Goal: Information Seeking & Learning: Learn about a topic

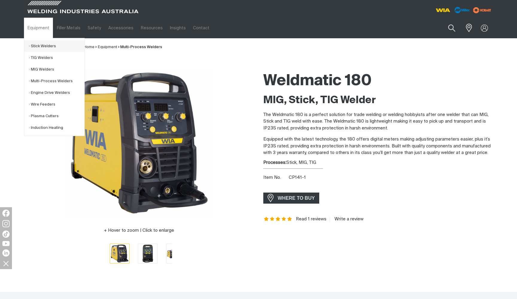
click at [40, 46] on link "Stick Welders" at bounding box center [57, 46] width 56 height 12
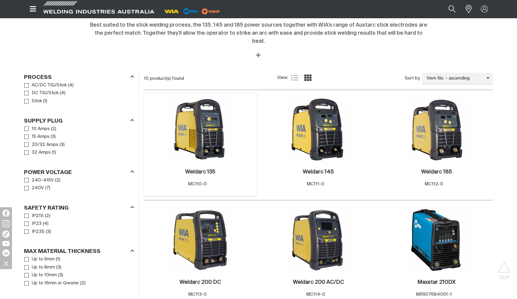
scroll to position [231, 0]
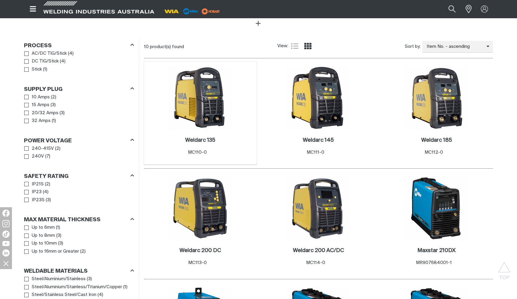
scroll to position [265, 0]
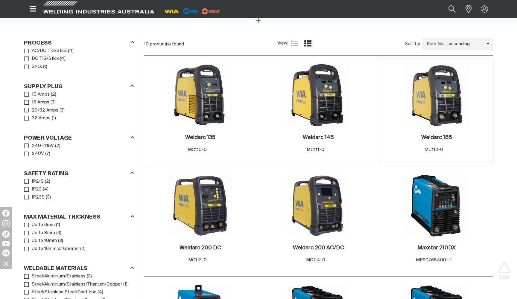
click at [469, 95] on div "3 Weldarc 185 . Item No. MC112-0" at bounding box center [436, 110] width 113 height 103
click at [430, 80] on img at bounding box center [436, 95] width 64 height 64
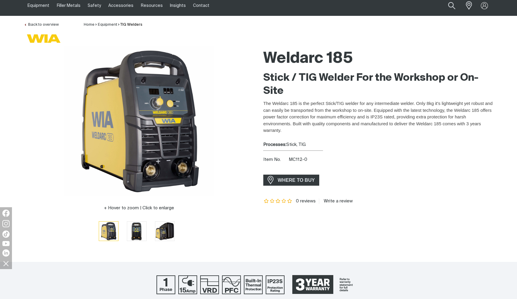
scroll to position [22, 0]
drag, startPoint x: 307, startPoint y: 159, endPoint x: 289, endPoint y: 159, distance: 18.5
click at [289, 159] on div "Item No. MC112-0" at bounding box center [378, 159] width 230 height 7
click at [307, 82] on h2 "Stick / TIG Welder For the Workshop or On-Site" at bounding box center [378, 84] width 230 height 26
drag, startPoint x: 352, startPoint y: 57, endPoint x: 272, endPoint y: 58, distance: 79.3
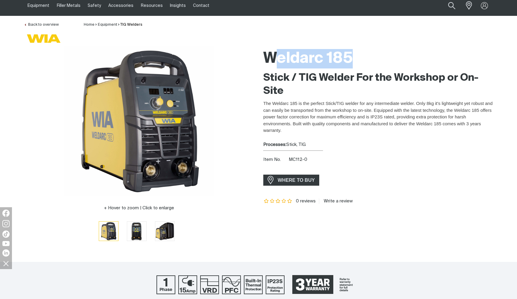
click at [272, 58] on h1 "Weldarc 185" at bounding box center [378, 58] width 230 height 19
drag, startPoint x: 263, startPoint y: 59, endPoint x: 352, endPoint y: 59, distance: 89.4
click at [352, 59] on div "Weldarc 185 Stick / TIG Welder For the Workshop or On-Site The Weldarc 185 is t…" at bounding box center [377, 147] width 239 height 203
copy h1 "Weldarc 185"
